Goal: Task Accomplishment & Management: Manage account settings

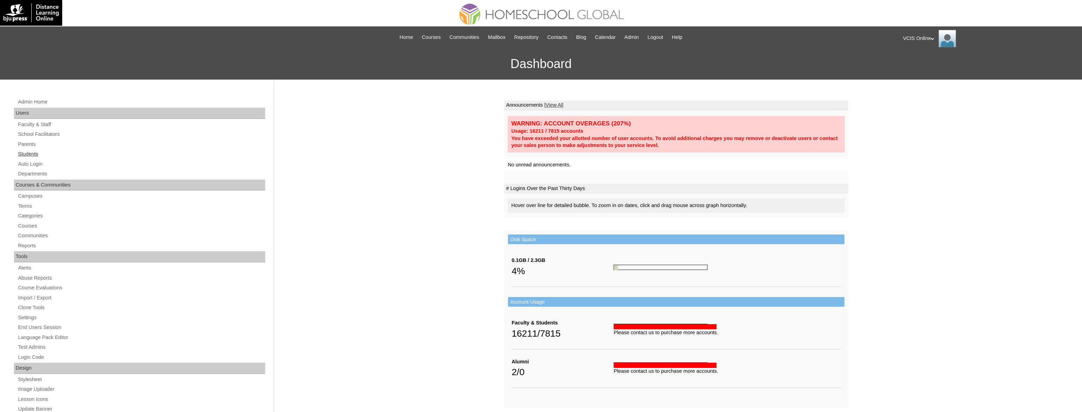
click at [25, 157] on link "Students" at bounding box center [141, 154] width 248 height 9
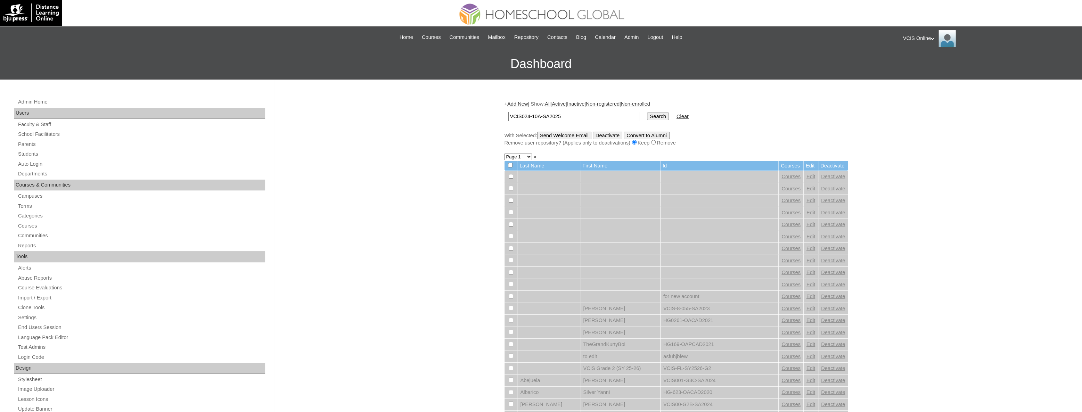
type input "VCIS024-10A-SA2025"
click at [647, 113] on input "Search" at bounding box center [658, 117] width 22 height 8
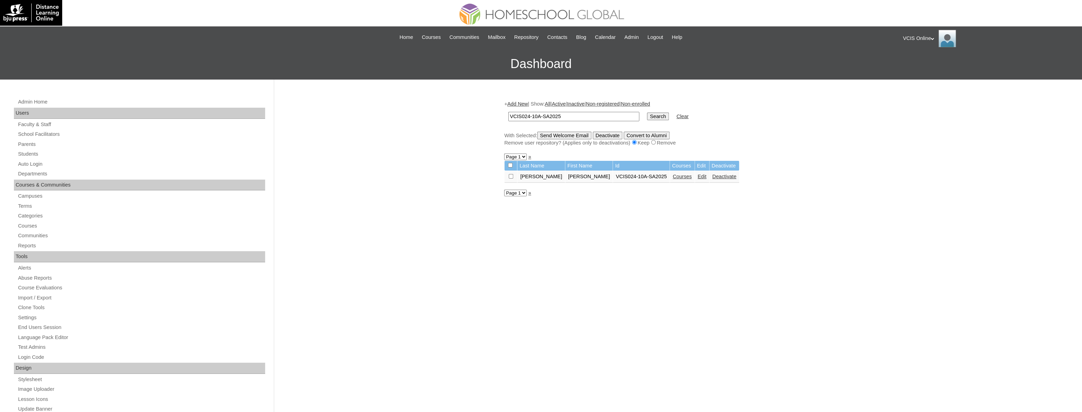
click at [672, 177] on link "Courses" at bounding box center [681, 177] width 19 height 6
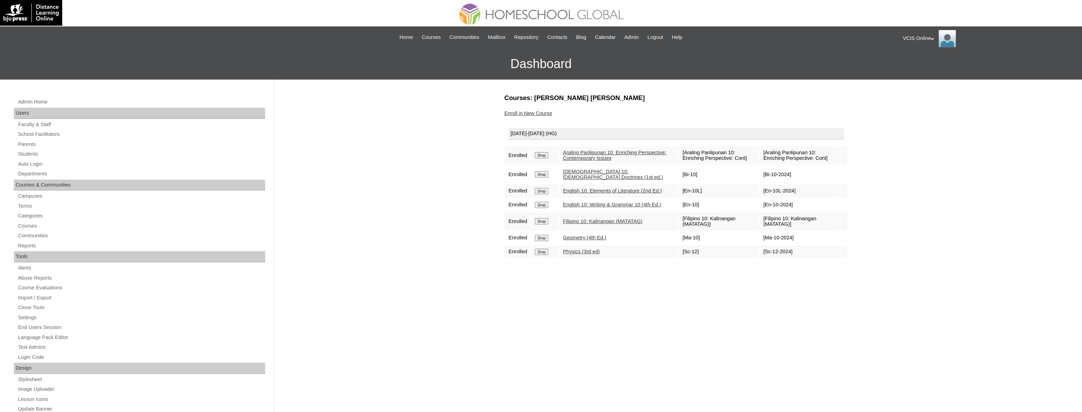
click at [937, 35] on div "VCIS Online My Profile My Settings Logout" at bounding box center [988, 38] width 172 height 17
click at [931, 65] on li "Logout" at bounding box center [923, 65] width 33 height 9
click at [932, 38] on div "VCIS Online My Profile My Settings Logout" at bounding box center [988, 38] width 172 height 17
click at [915, 66] on span "Logout" at bounding box center [915, 65] width 14 height 5
